Goal: Task Accomplishment & Management: Use online tool/utility

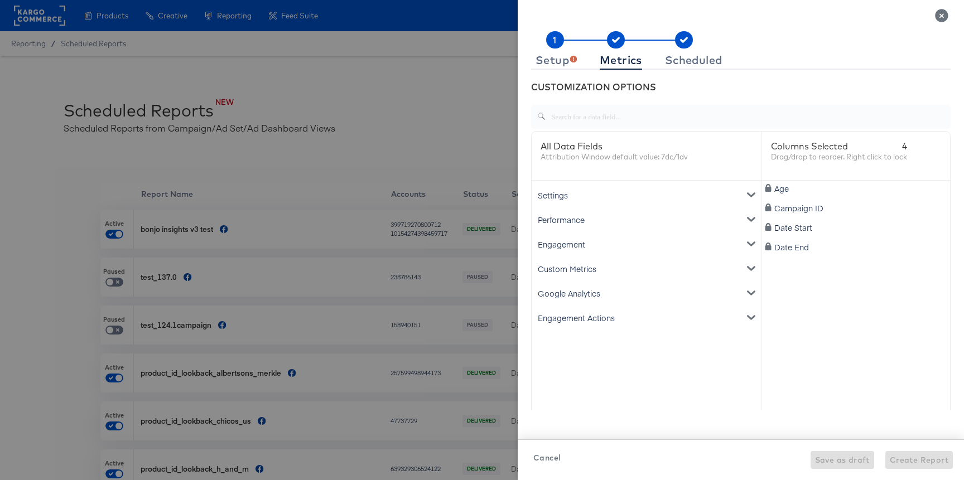
click at [544, 56] on div "Setup" at bounding box center [556, 60] width 41 height 9
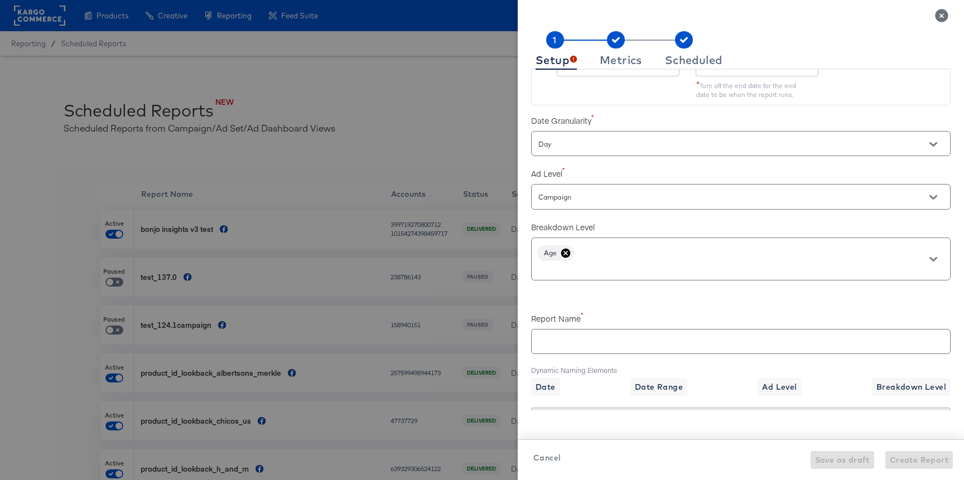
scroll to position [267, 0]
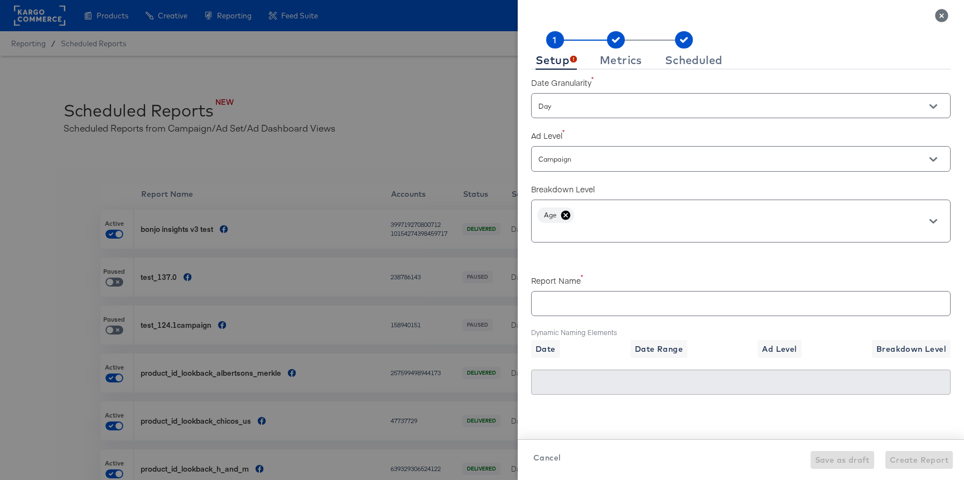
click at [566, 213] on icon at bounding box center [565, 214] width 9 height 9
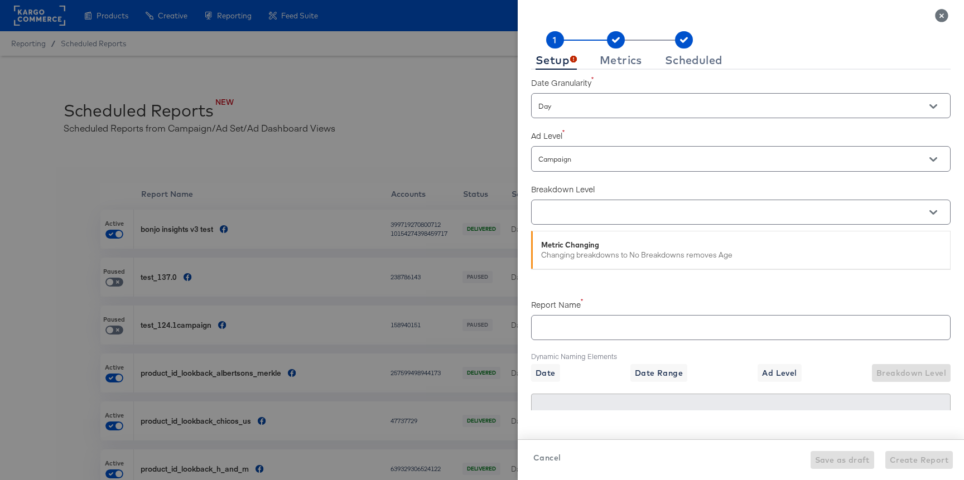
click at [573, 215] on input "text" at bounding box center [725, 212] width 378 height 13
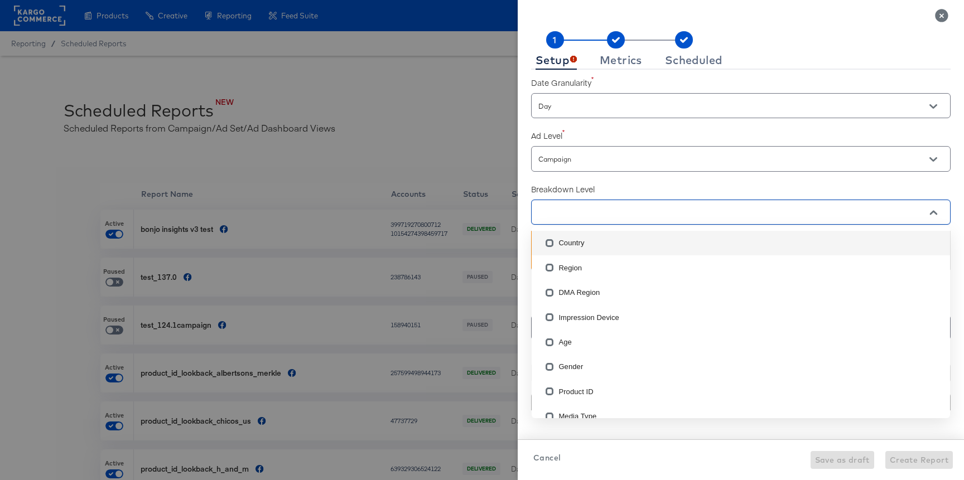
scroll to position [89, 0]
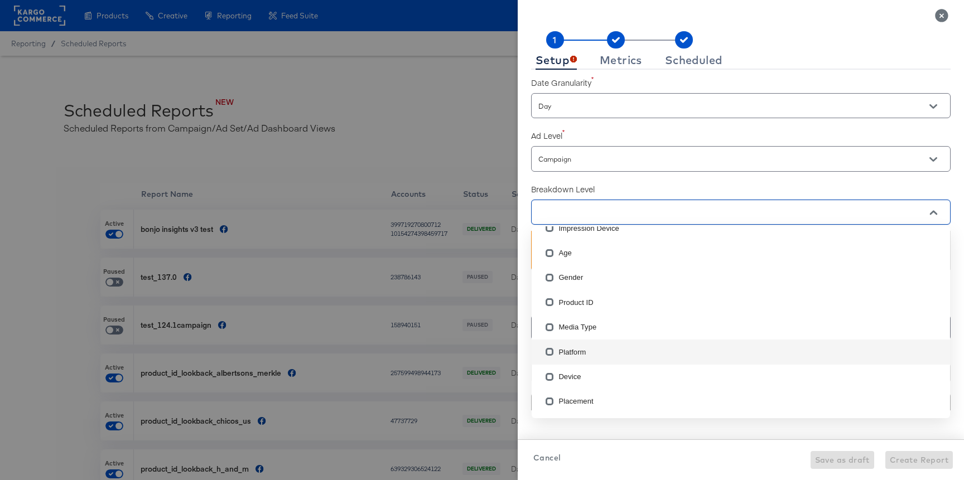
click at [586, 354] on li "Platform" at bounding box center [741, 352] width 419 height 25
checkbox input "true"
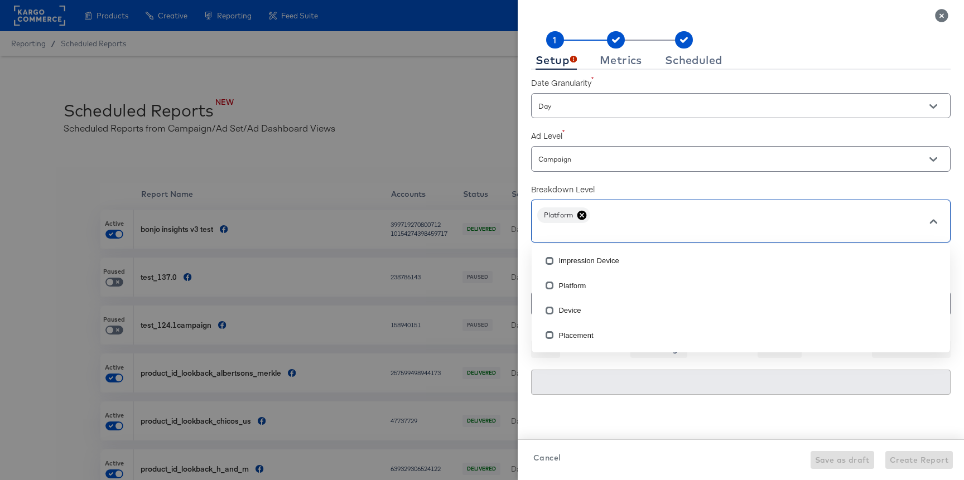
scroll to position [0, 0]
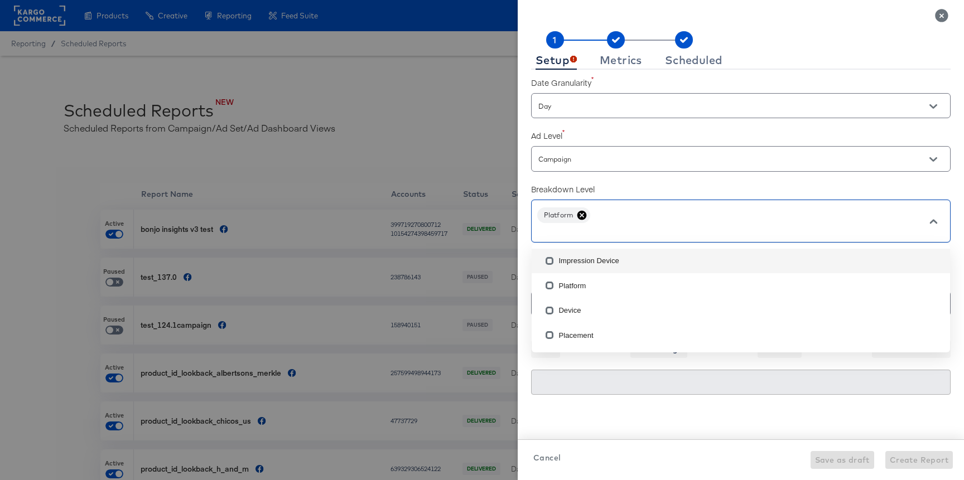
click at [617, 184] on label "Breakdown Level" at bounding box center [741, 189] width 420 height 11
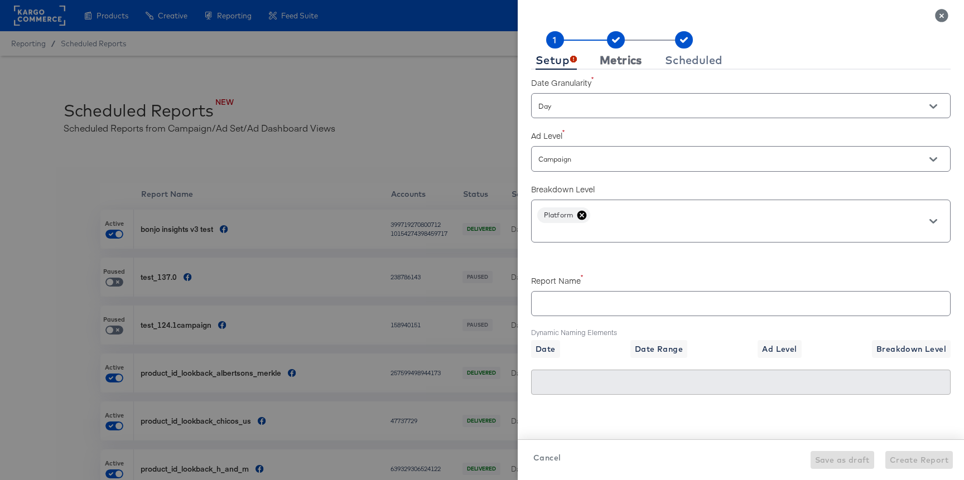
click at [629, 51] on button "Metrics" at bounding box center [620, 60] width 51 height 18
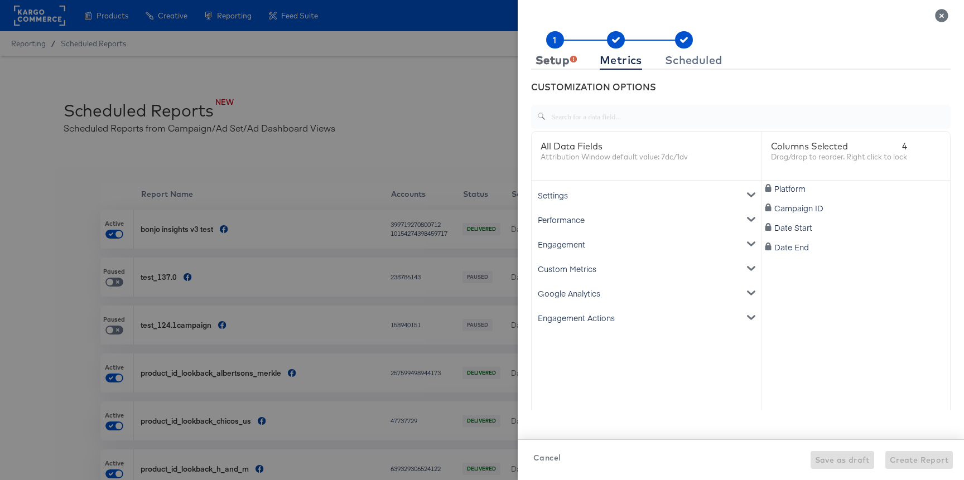
click at [561, 61] on div "Setup" at bounding box center [556, 60] width 41 height 9
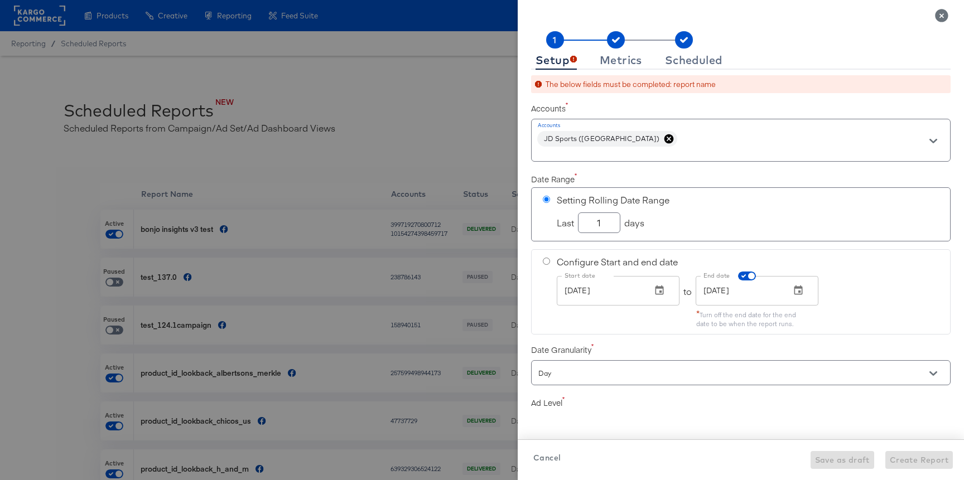
checkbox input "true"
